Goal: Transaction & Acquisition: Obtain resource

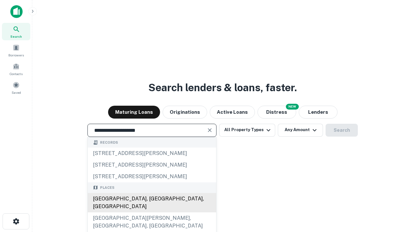
click at [152, 213] on div "[GEOGRAPHIC_DATA], [GEOGRAPHIC_DATA], [GEOGRAPHIC_DATA]" at bounding box center [152, 202] width 128 height 19
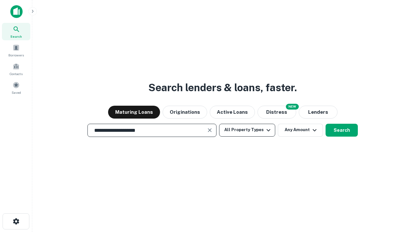
type input "**********"
click at [247, 130] on button "All Property Types" at bounding box center [247, 130] width 56 height 13
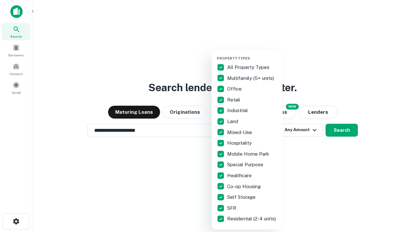
click at [252, 54] on button "button" at bounding box center [252, 54] width 71 height 0
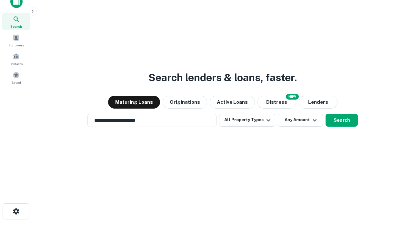
scroll to position [4, 78]
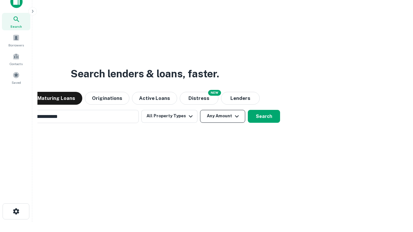
click at [200, 110] on button "Any Amount" at bounding box center [222, 116] width 45 height 13
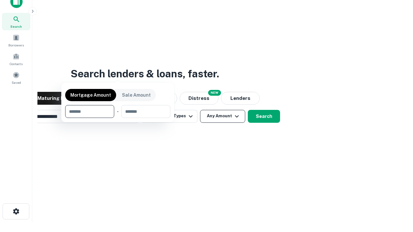
scroll to position [46, 183]
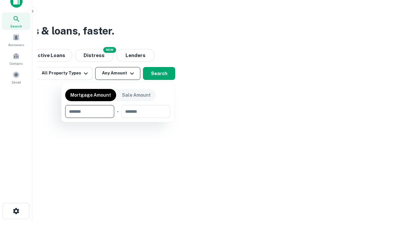
type input "*******"
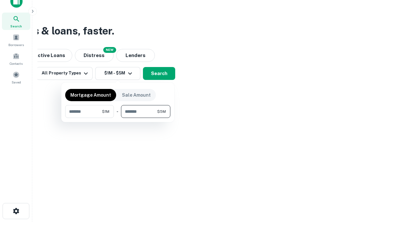
type input "*******"
click at [118, 118] on button "button" at bounding box center [117, 118] width 105 height 0
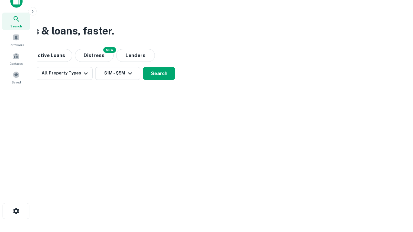
scroll to position [4, 119]
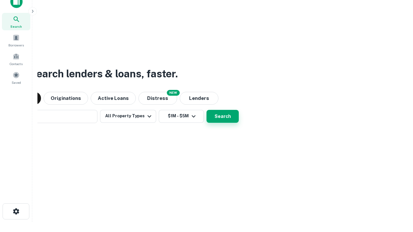
click at [207, 110] on button "Search" at bounding box center [223, 116] width 32 height 13
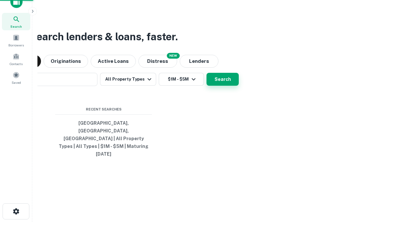
scroll to position [17, 183]
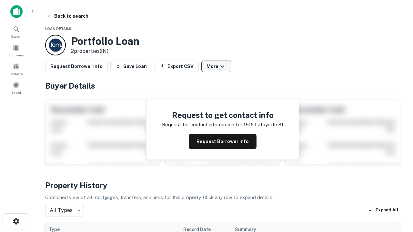
click at [216, 66] on button "More" at bounding box center [216, 67] width 30 height 12
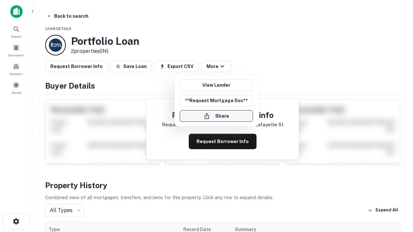
click at [216, 116] on button "Share" at bounding box center [216, 116] width 73 height 12
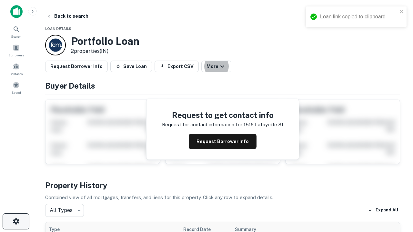
click at [16, 222] on icon "button" at bounding box center [16, 222] width 8 height 8
